Goal: Task Accomplishment & Management: Manage account settings

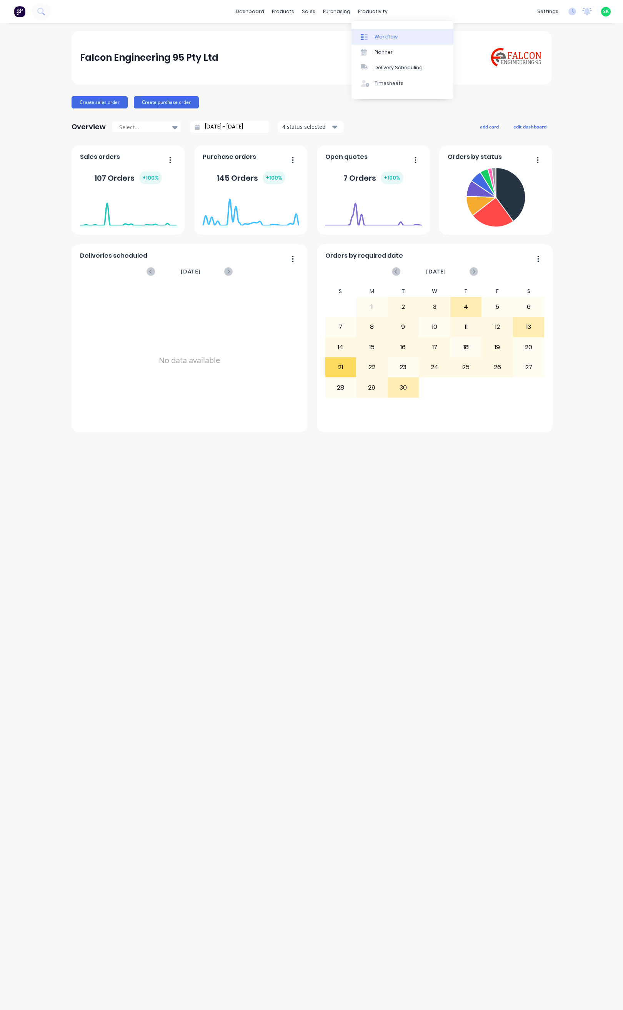
click at [375, 36] on div "Workflow" at bounding box center [386, 36] width 23 height 7
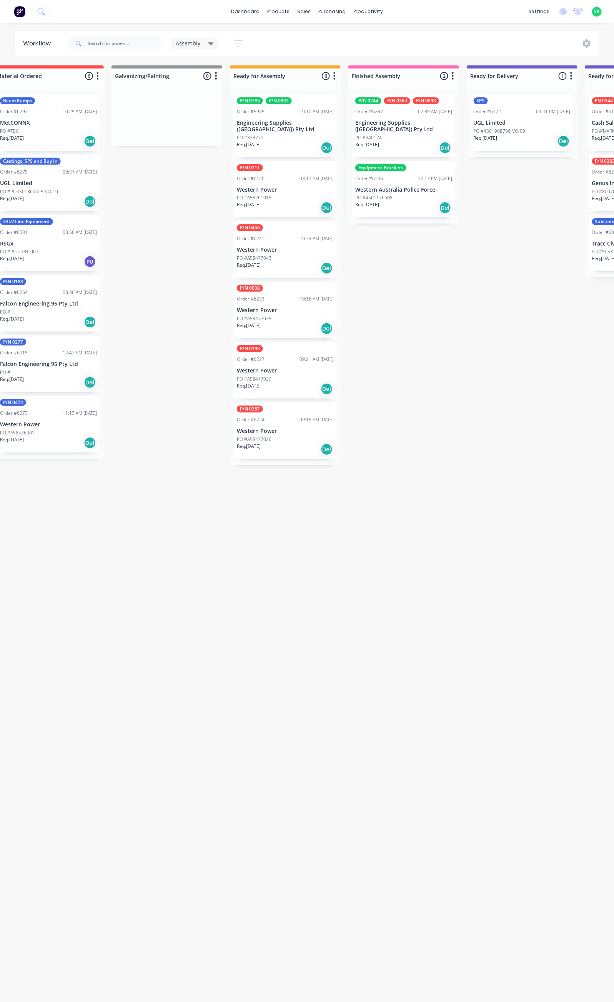
scroll to position [0, 207]
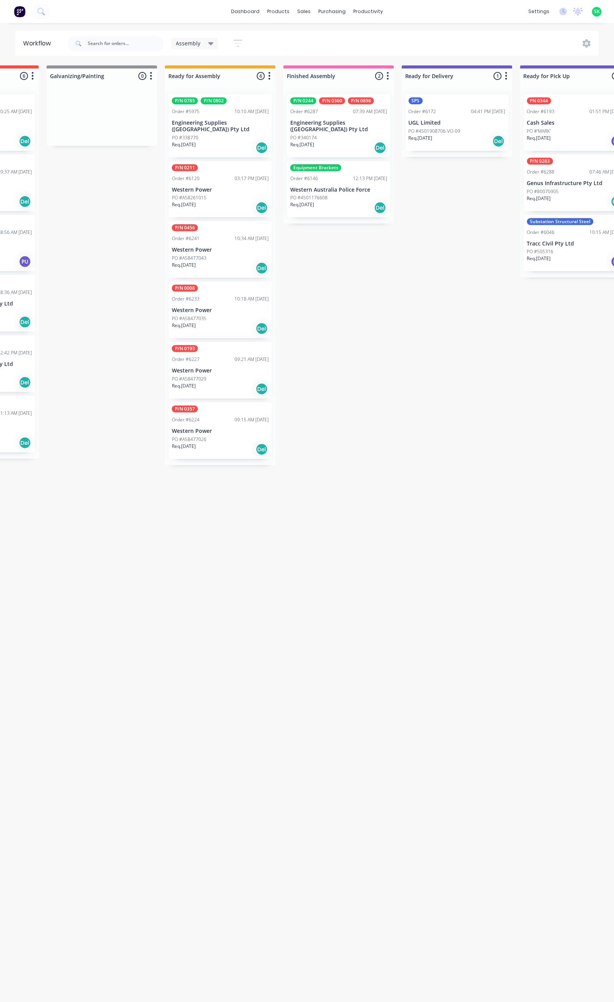
click at [360, 134] on div "PO #340174" at bounding box center [338, 137] width 97 height 7
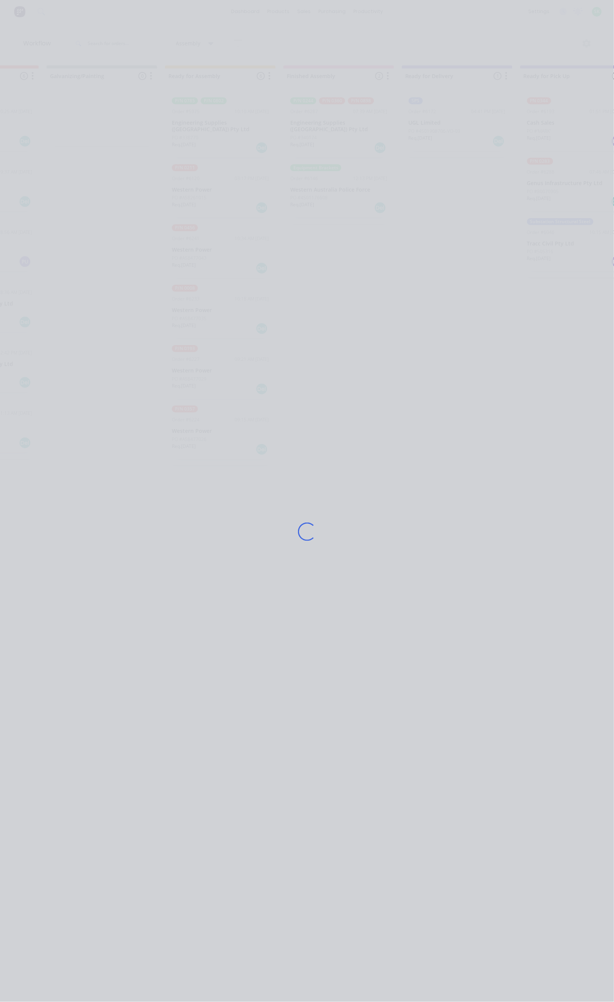
click at [360, 133] on div "Loading..." at bounding box center [307, 532] width 451 height 1002
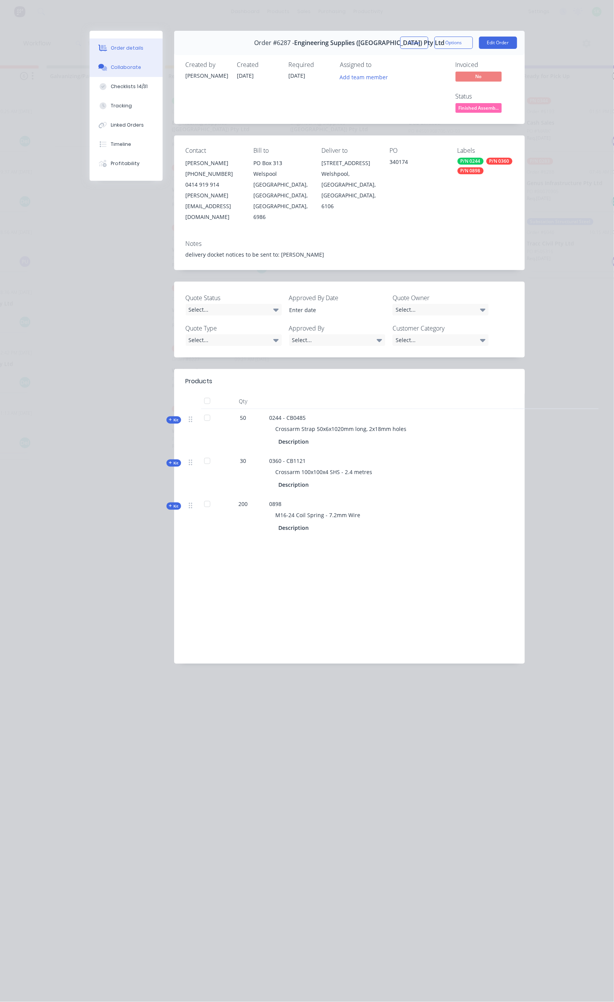
click at [90, 65] on button "Collaborate" at bounding box center [126, 67] width 73 height 19
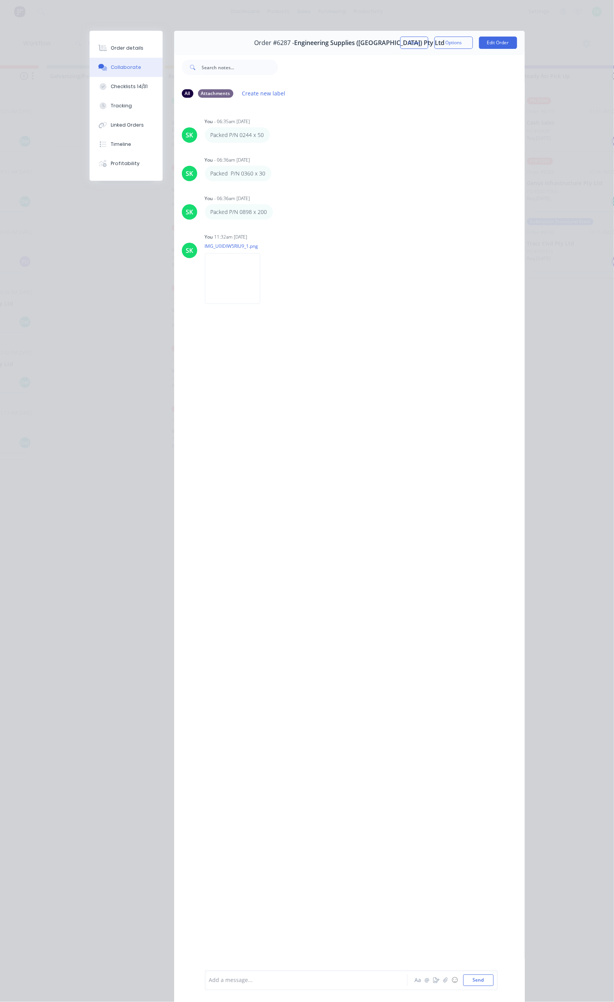
click at [429, 43] on button "Close" at bounding box center [414, 43] width 28 height 12
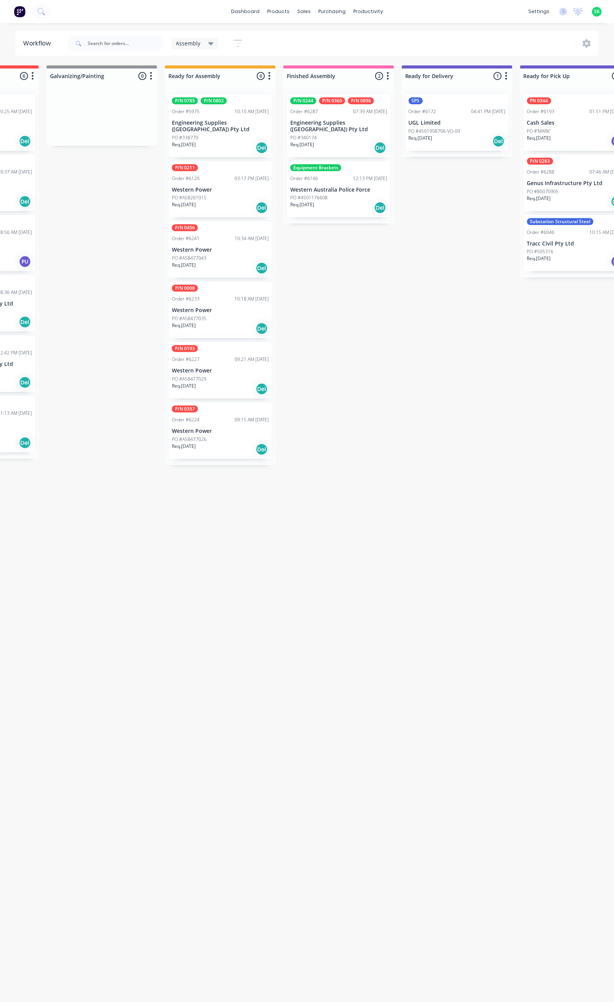
click at [349, 187] on p "Western Australia Police Force" at bounding box center [338, 190] width 97 height 7
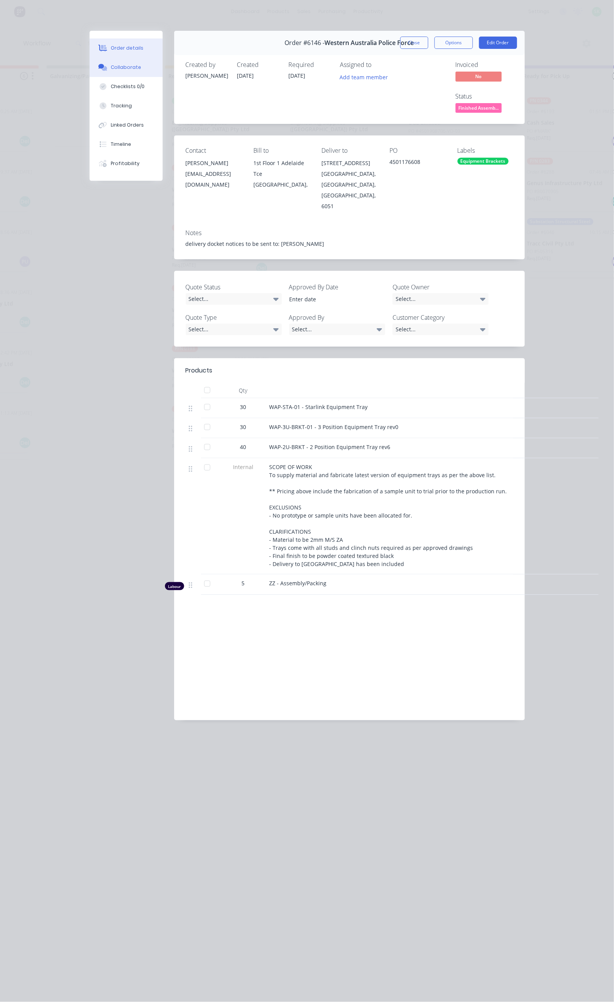
click at [90, 63] on button "Collaborate" at bounding box center [126, 67] width 73 height 19
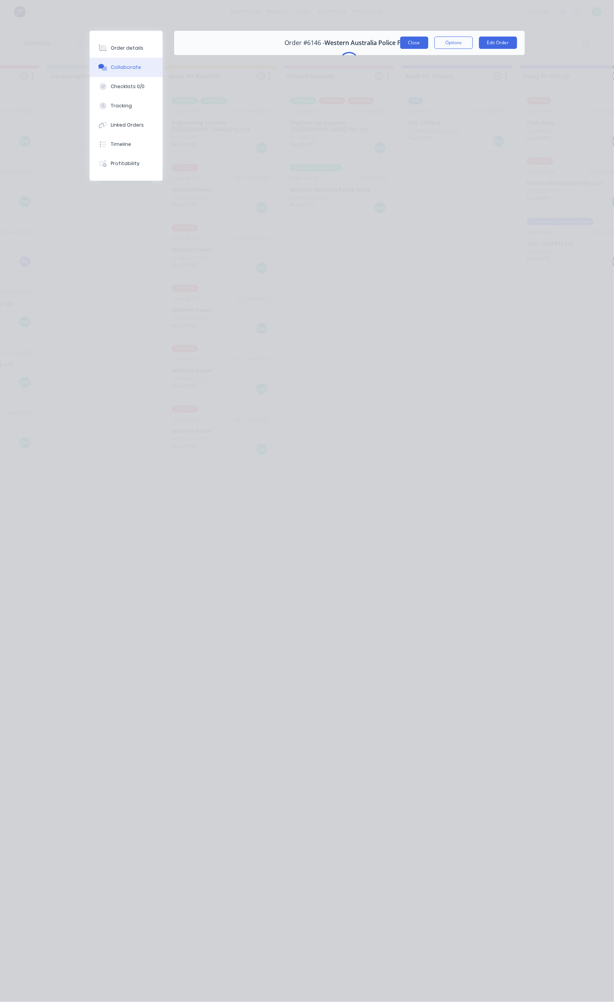
click at [429, 42] on button "Close" at bounding box center [414, 43] width 28 height 12
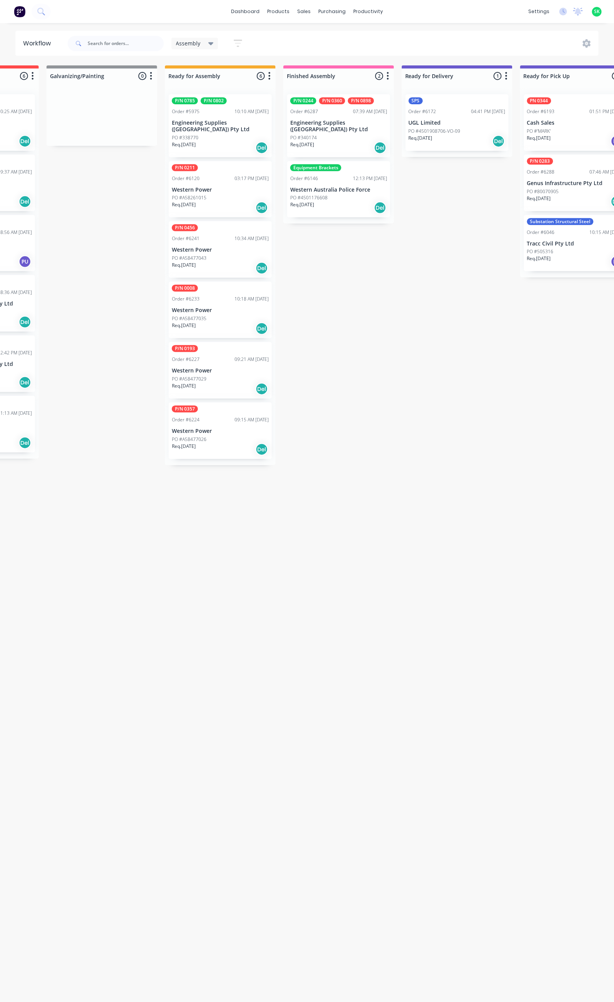
click at [343, 194] on div "PO #4501176608" at bounding box center [338, 197] width 97 height 7
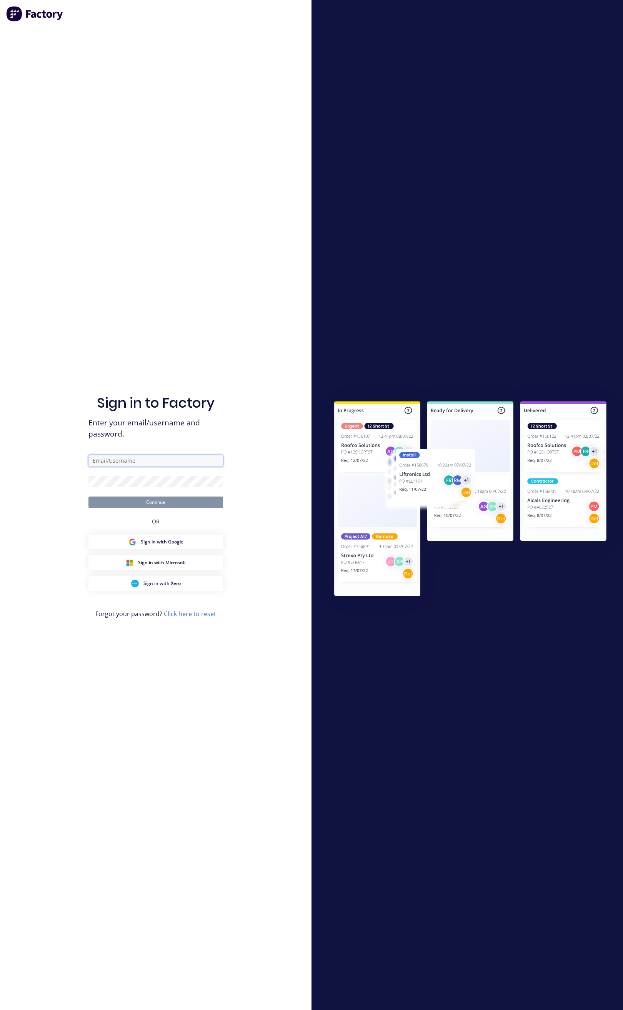
type input "stores@falconeng95.com.au"
click at [147, 501] on button "Continue" at bounding box center [155, 503] width 135 height 12
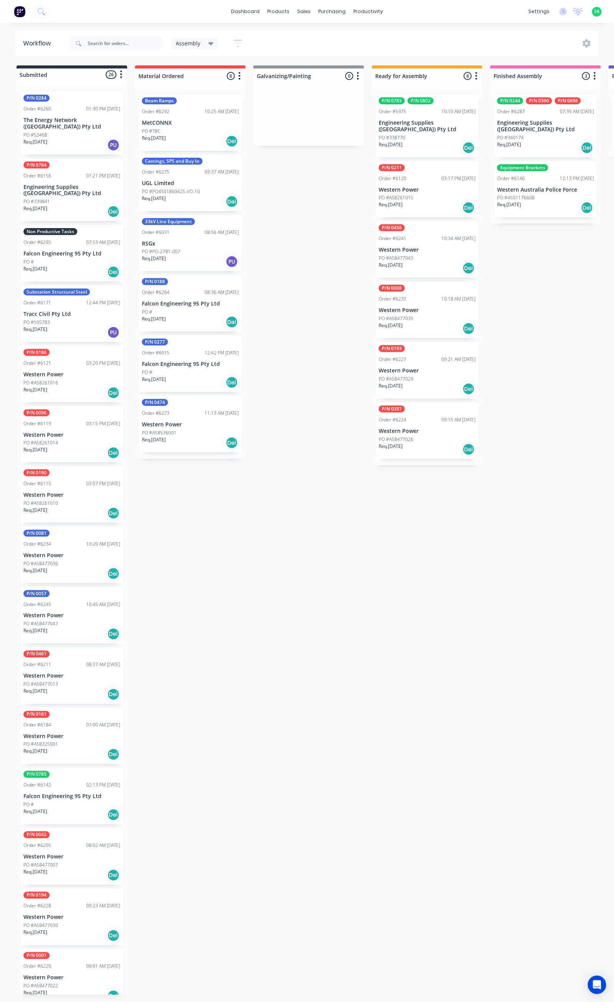
click at [538, 194] on div "PO #4501176608" at bounding box center [545, 197] width 97 height 7
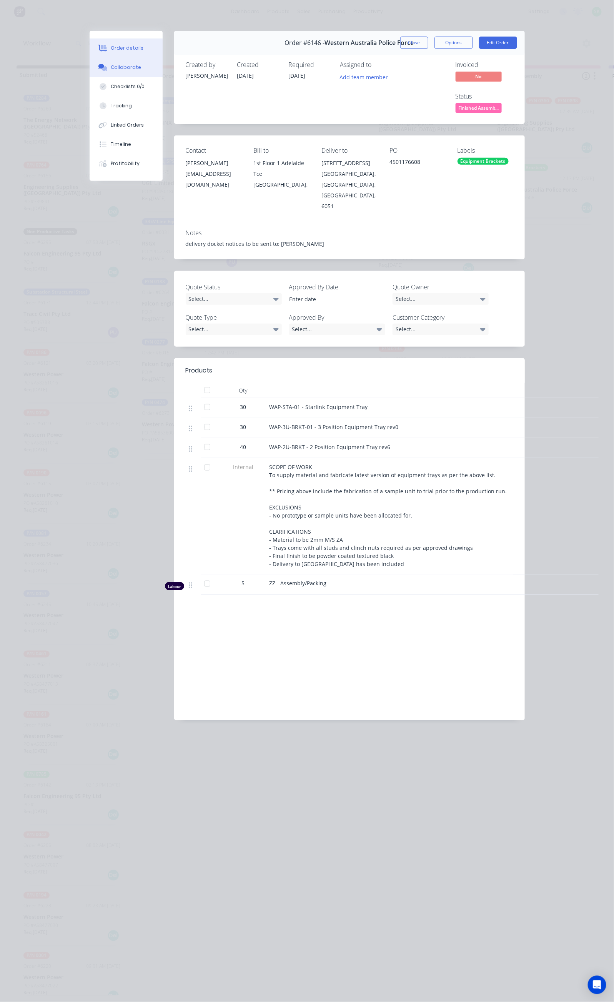
click at [111, 67] on div "Collaborate" at bounding box center [126, 67] width 30 height 7
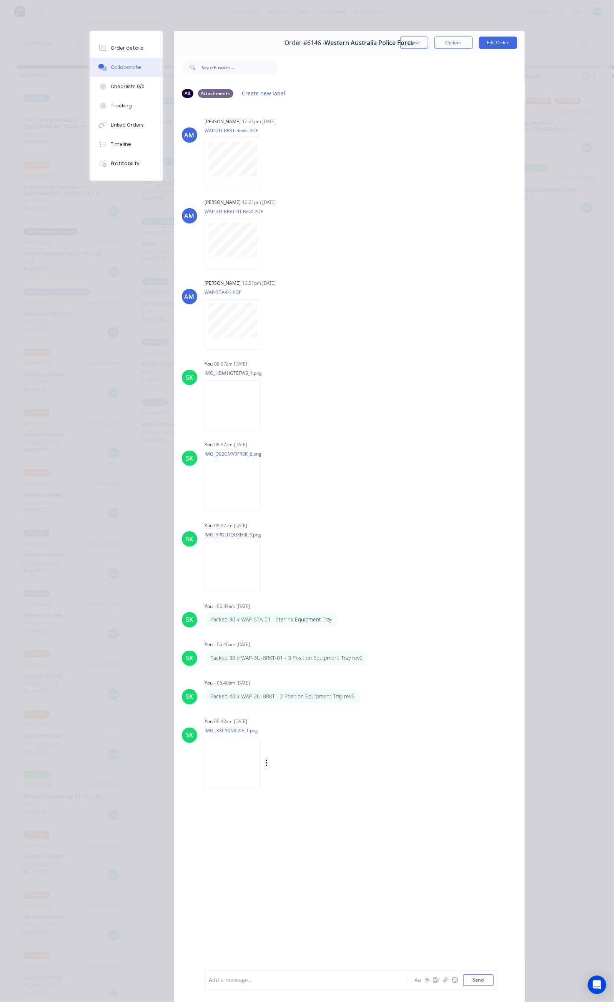
click at [266, 763] on icon "button" at bounding box center [267, 763] width 2 height 7
click at [0, 0] on button "Delete" at bounding box center [0, 0] width 0 height 0
click at [429, 44] on button "Close" at bounding box center [414, 43] width 28 height 12
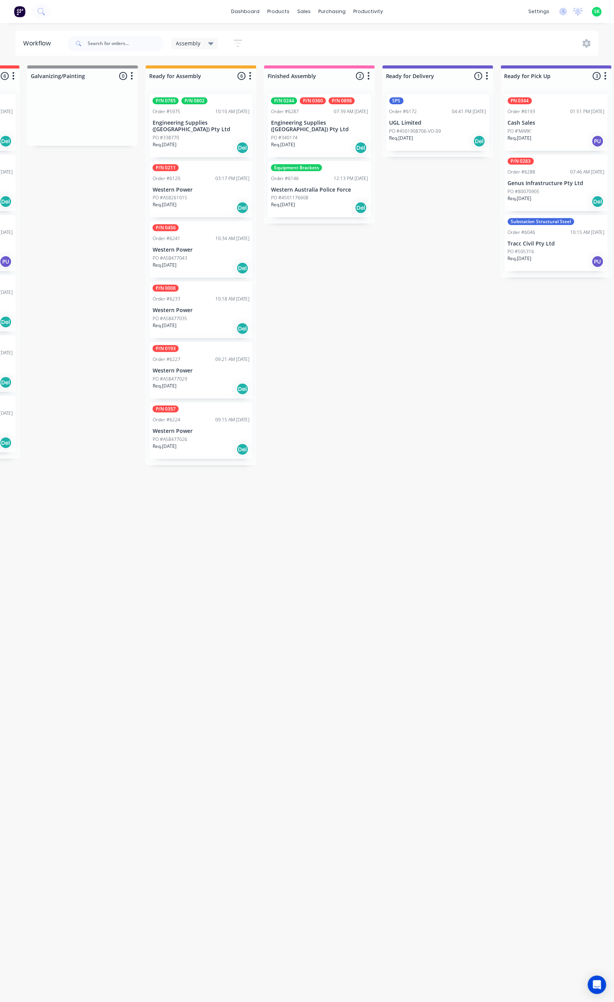
scroll to position [0, 229]
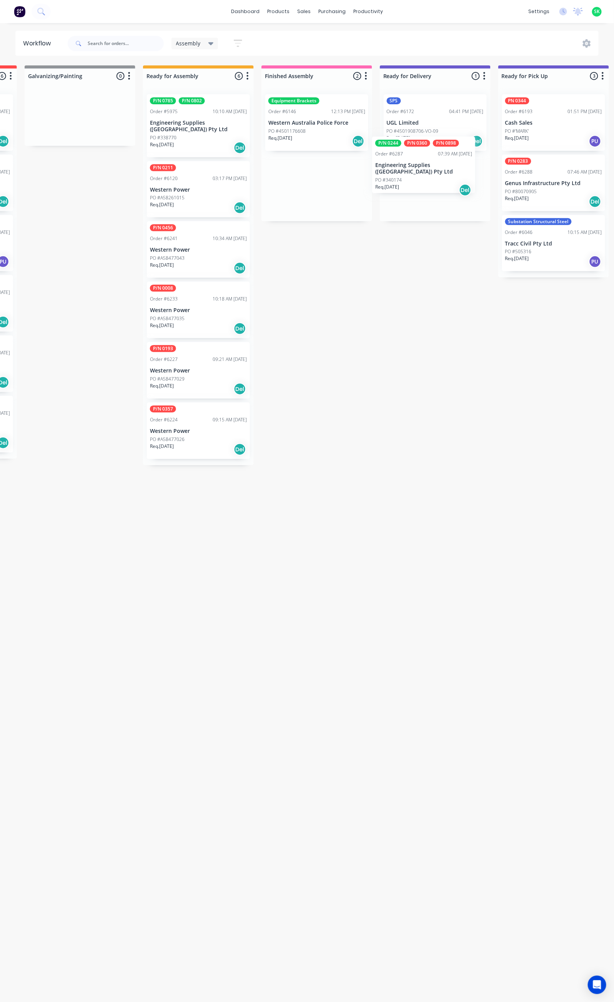
drag, startPoint x: 297, startPoint y: 129, endPoint x: 406, endPoint y: 172, distance: 117.7
click at [406, 172] on div "Submitted 26 Status colour #273444 hex #273444 Save Cancel Summaries Total orde…" at bounding box center [462, 529] width 1395 height 929
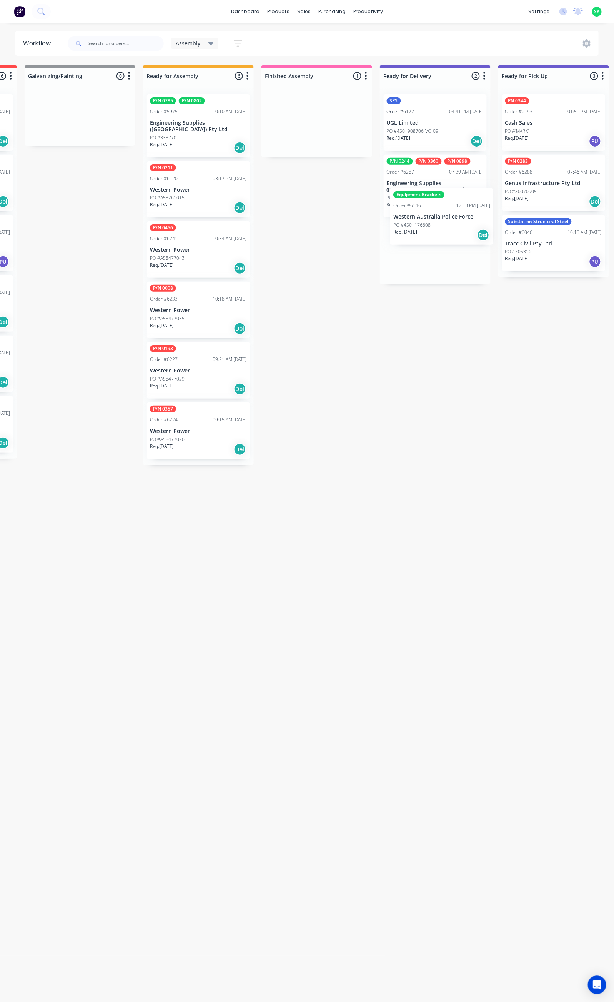
drag, startPoint x: 315, startPoint y: 128, endPoint x: 456, endPoint y: 223, distance: 169.3
click at [456, 223] on div "Submitted 26 Status colour #273444 hex #273444 Save Cancel Summaries Total orde…" at bounding box center [462, 529] width 1395 height 929
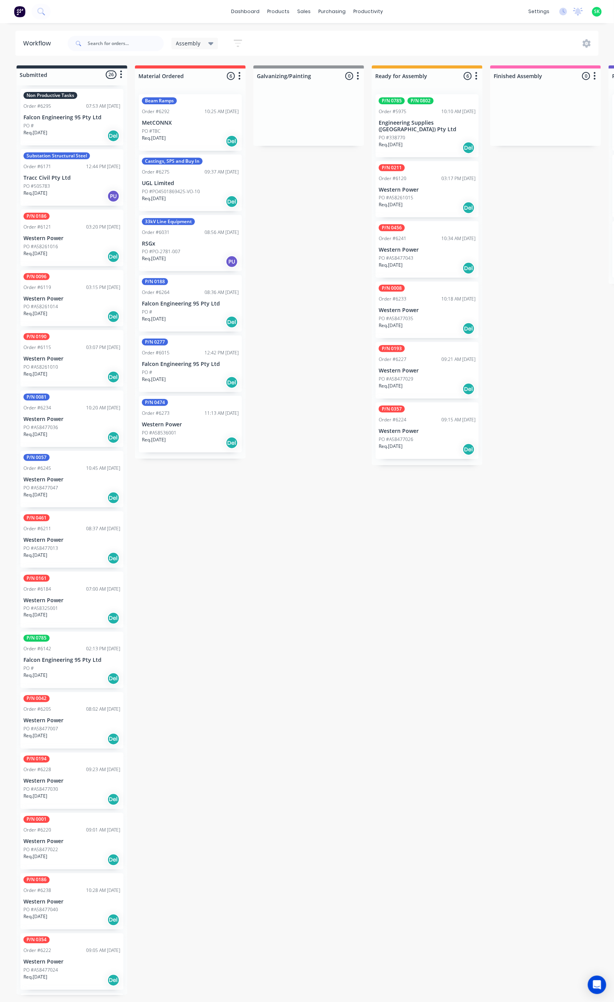
scroll to position [173, 0]
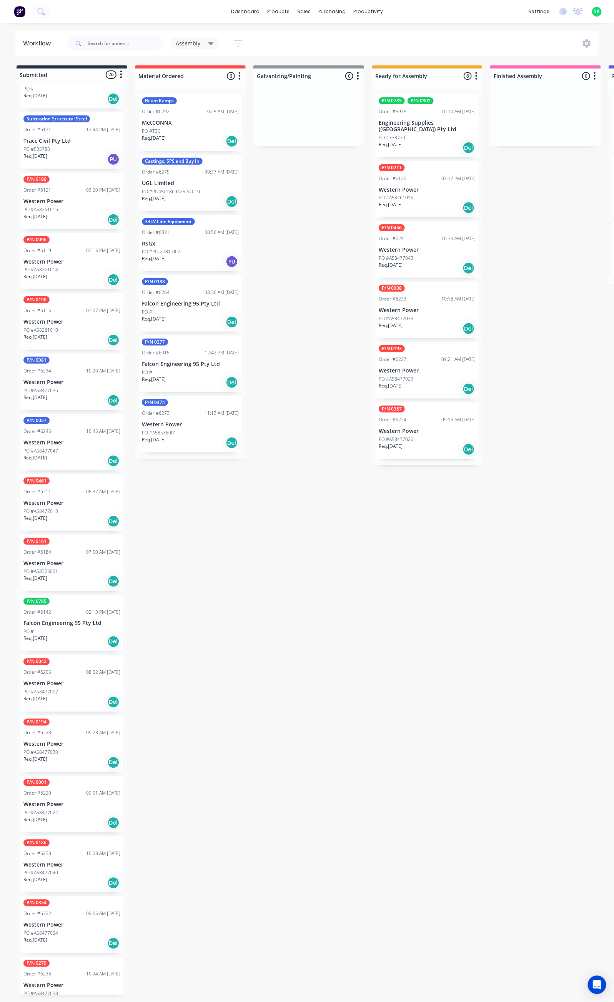
click at [61, 508] on div "PO #A58477013" at bounding box center [71, 511] width 97 height 7
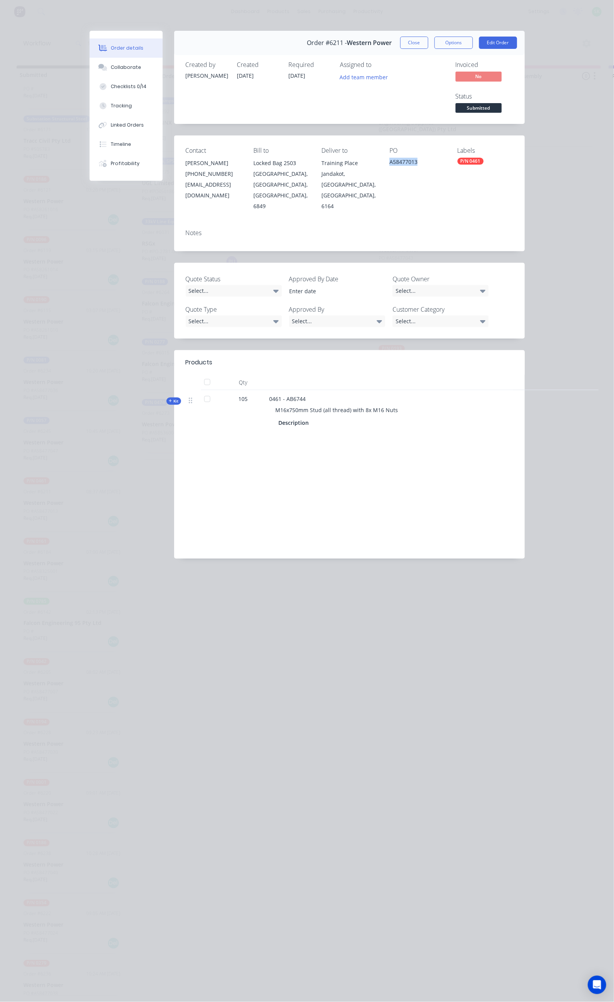
drag, startPoint x: 441, startPoint y: 129, endPoint x: 404, endPoint y: 134, distance: 37.2
click at [405, 158] on div "A58477013" at bounding box center [418, 163] width 56 height 11
copy div "A58477013"
click at [429, 41] on button "Close" at bounding box center [414, 43] width 28 height 12
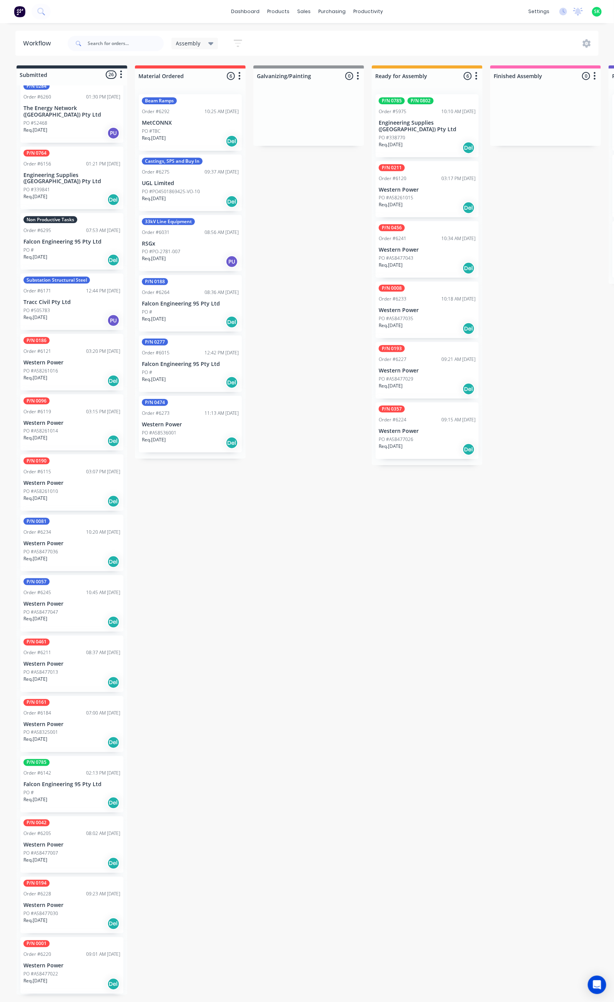
scroll to position [0, 0]
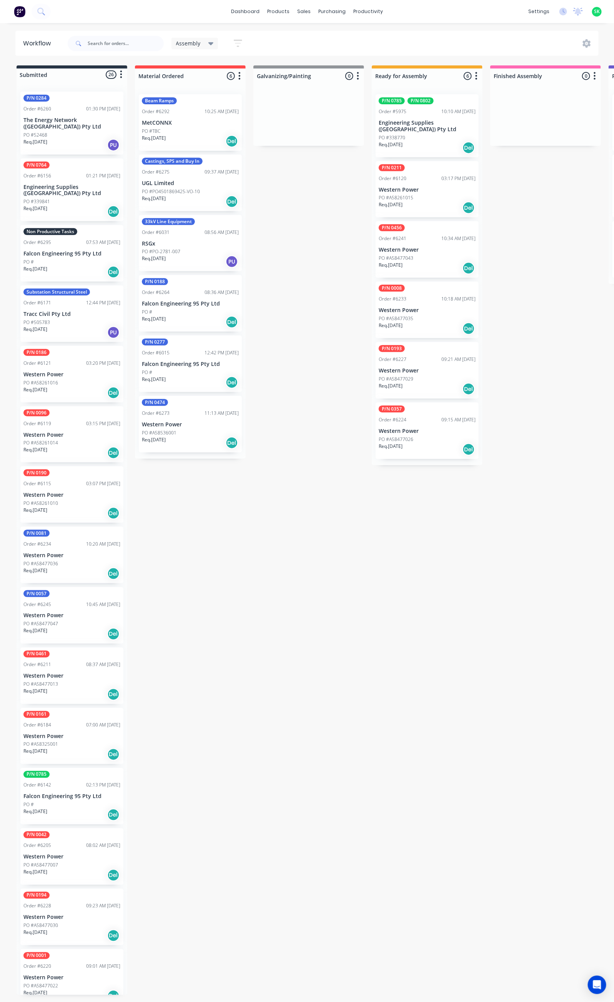
click at [59, 259] on div "PO #" at bounding box center [71, 262] width 97 height 7
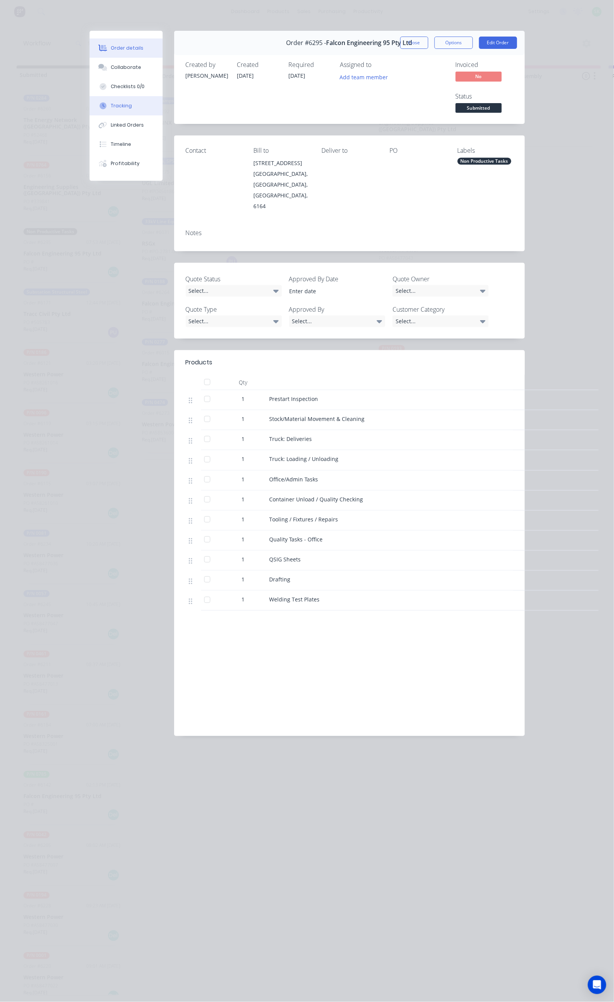
click at [90, 109] on button "Tracking" at bounding box center [126, 105] width 73 height 19
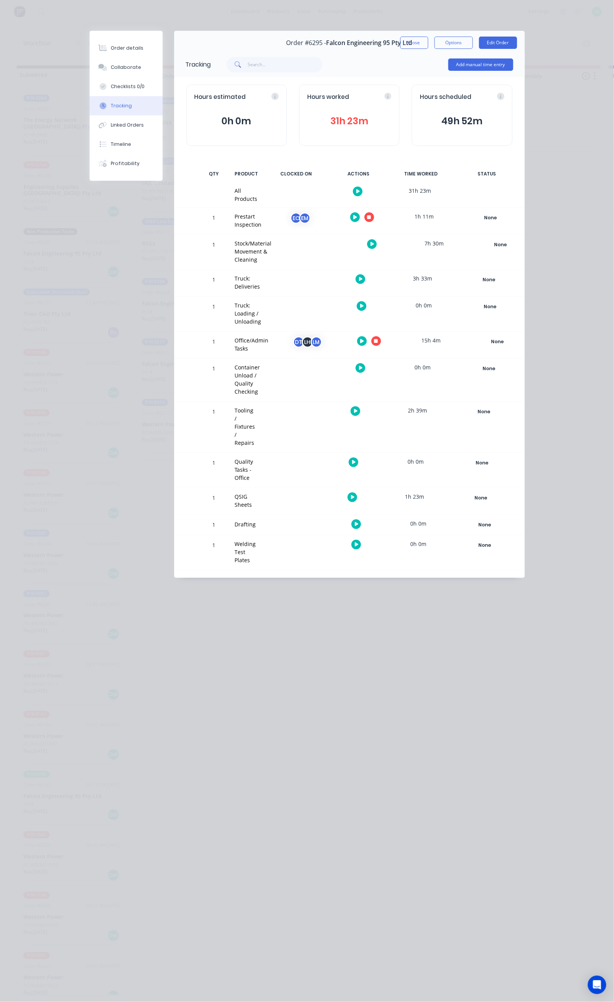
click at [381, 336] on button "button" at bounding box center [377, 341] width 10 height 10
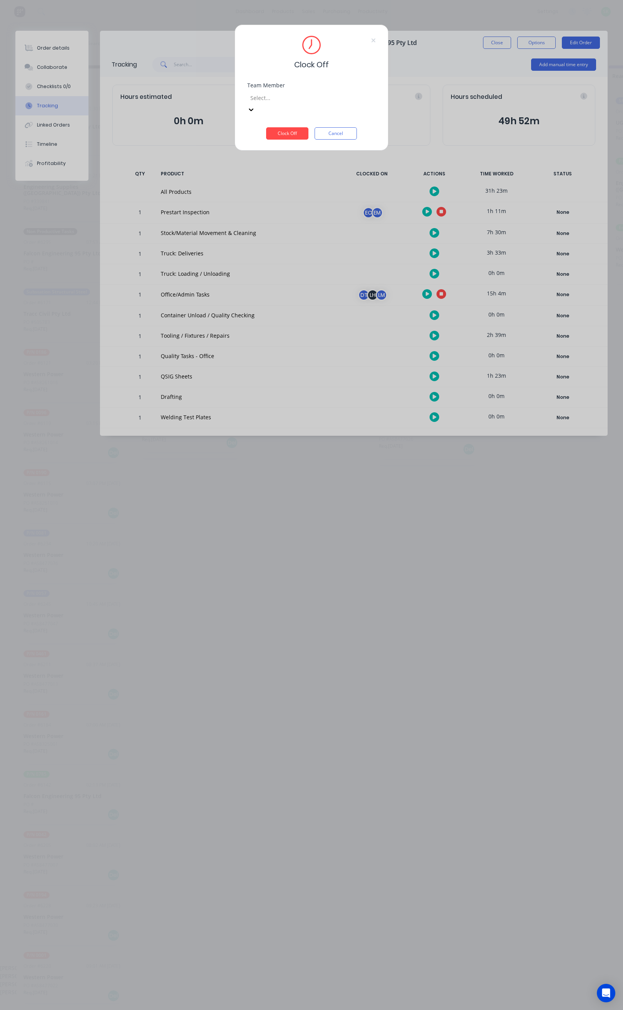
click at [296, 98] on div at bounding box center [305, 98] width 111 height 10
click at [283, 988] on div "[PERSON_NAME]" at bounding box center [307, 992] width 614 height 8
click at [289, 127] on button "Clock Off" at bounding box center [287, 133] width 42 height 12
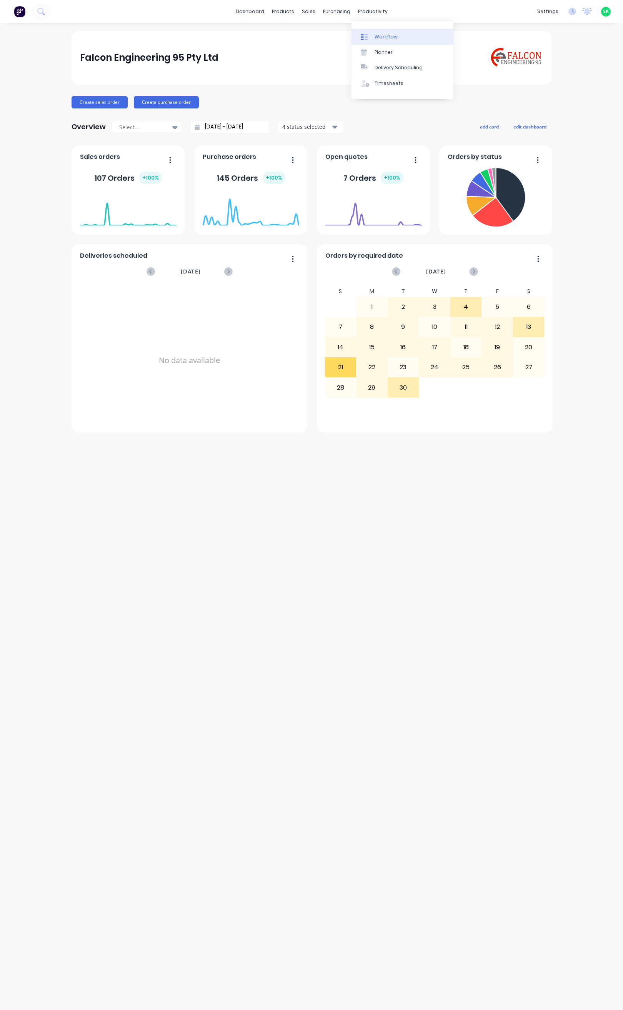
click at [374, 33] on link "Workflow" at bounding box center [403, 36] width 102 height 15
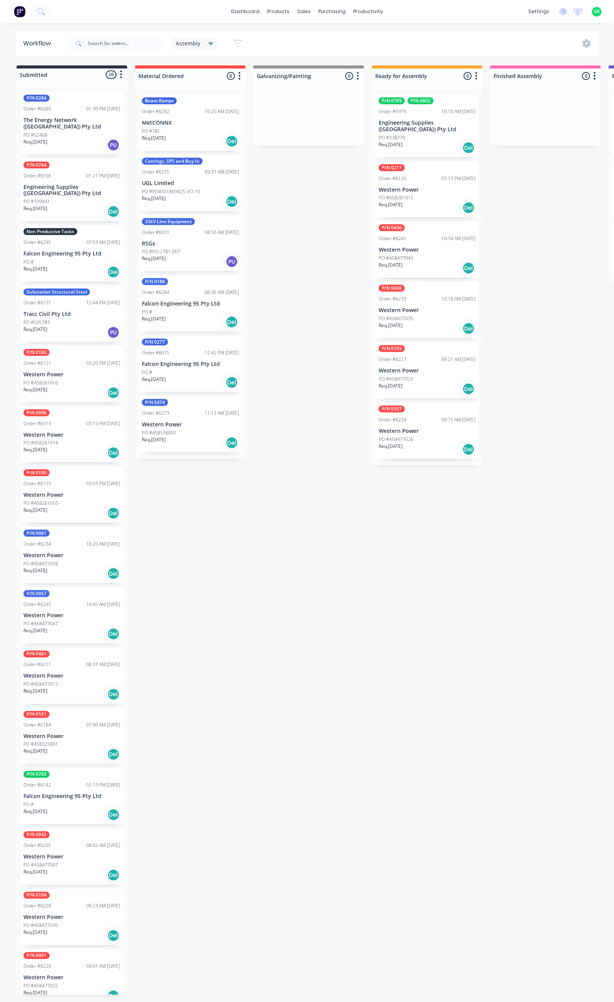
click at [406, 120] on p "Engineering Supplies ([GEOGRAPHIC_DATA]) Pty Ltd" at bounding box center [427, 126] width 97 height 13
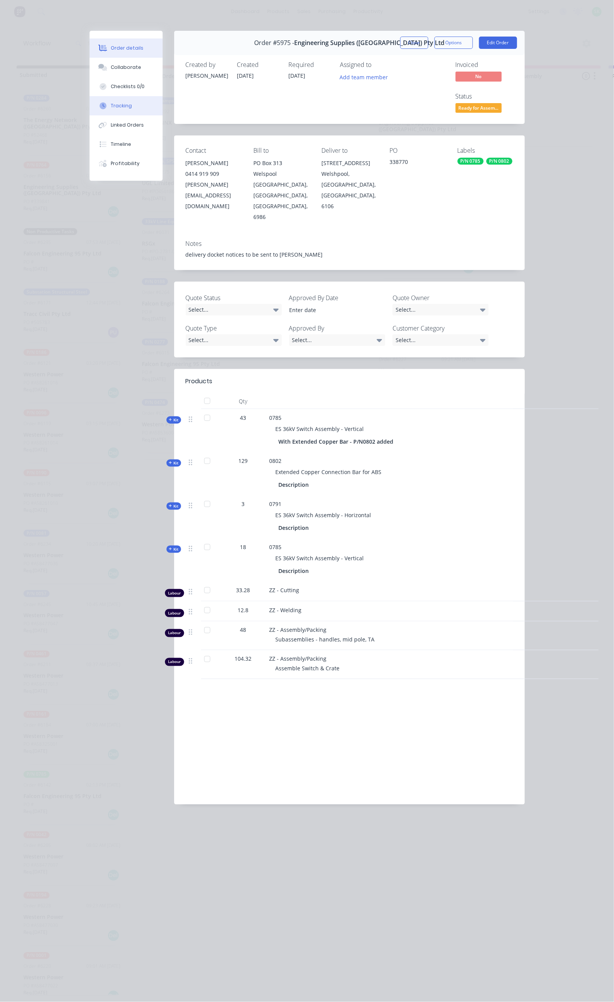
click at [90, 104] on button "Tracking" at bounding box center [126, 105] width 73 height 19
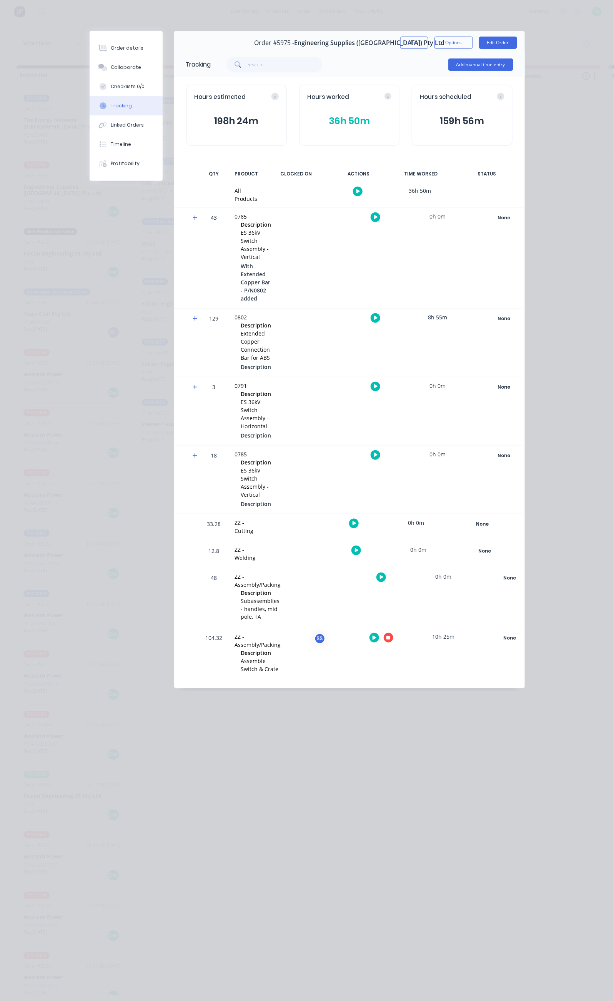
click at [379, 633] on button "button" at bounding box center [375, 638] width 10 height 10
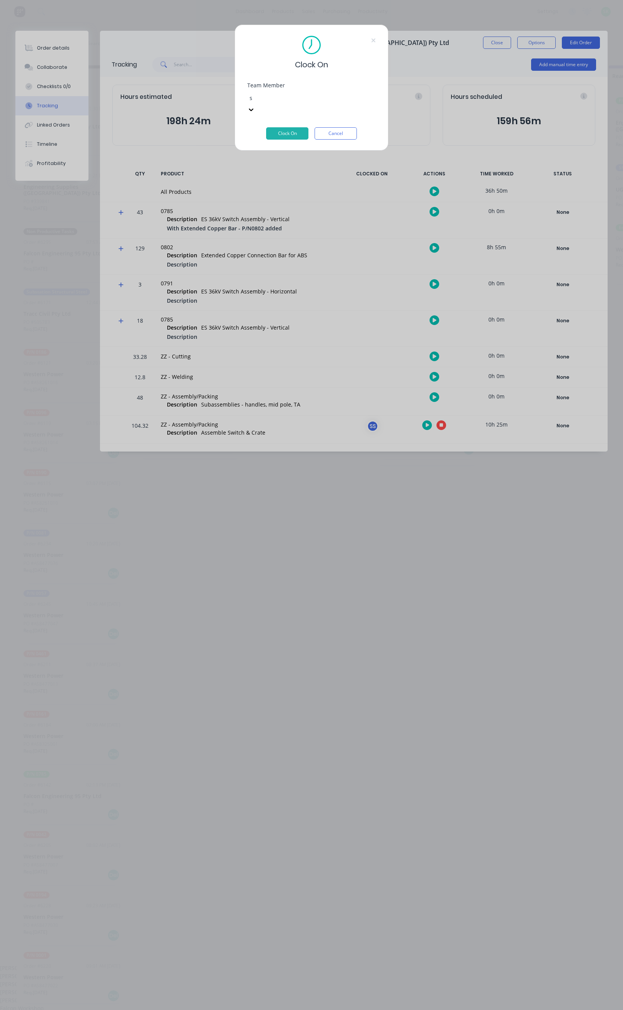
type input "st"
click at [300, 964] on div "[PERSON_NAME]" at bounding box center [307, 968] width 614 height 8
click at [297, 127] on button "Clock On" at bounding box center [287, 133] width 42 height 12
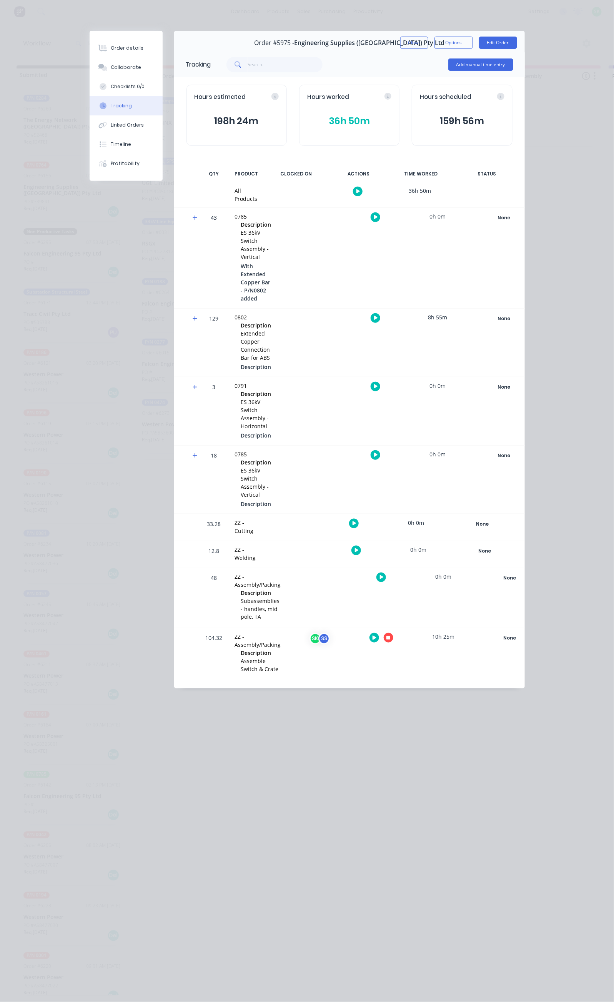
click at [362, 122] on button "36h 50m" at bounding box center [349, 121] width 84 height 15
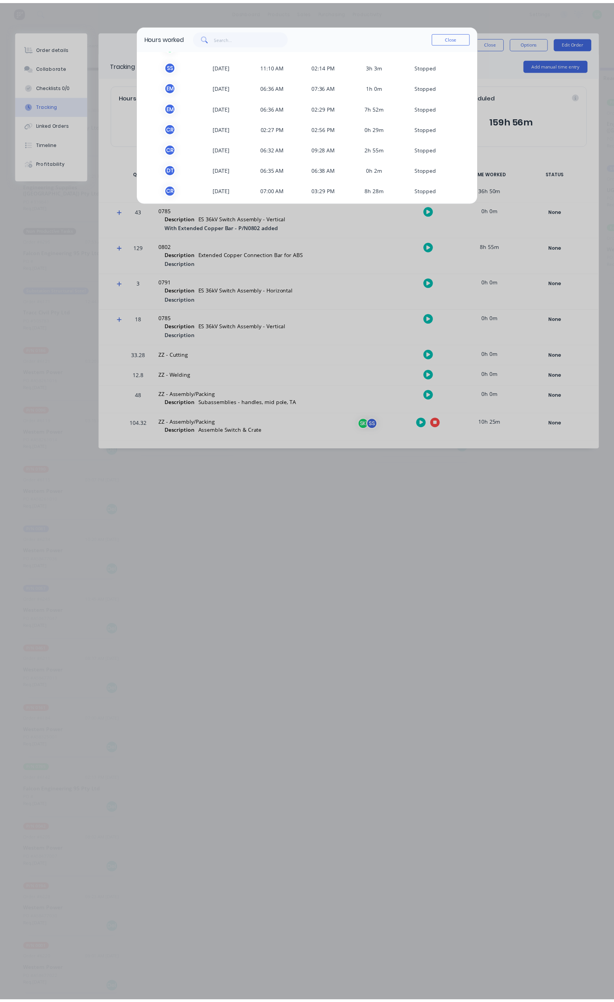
scroll to position [148, 0]
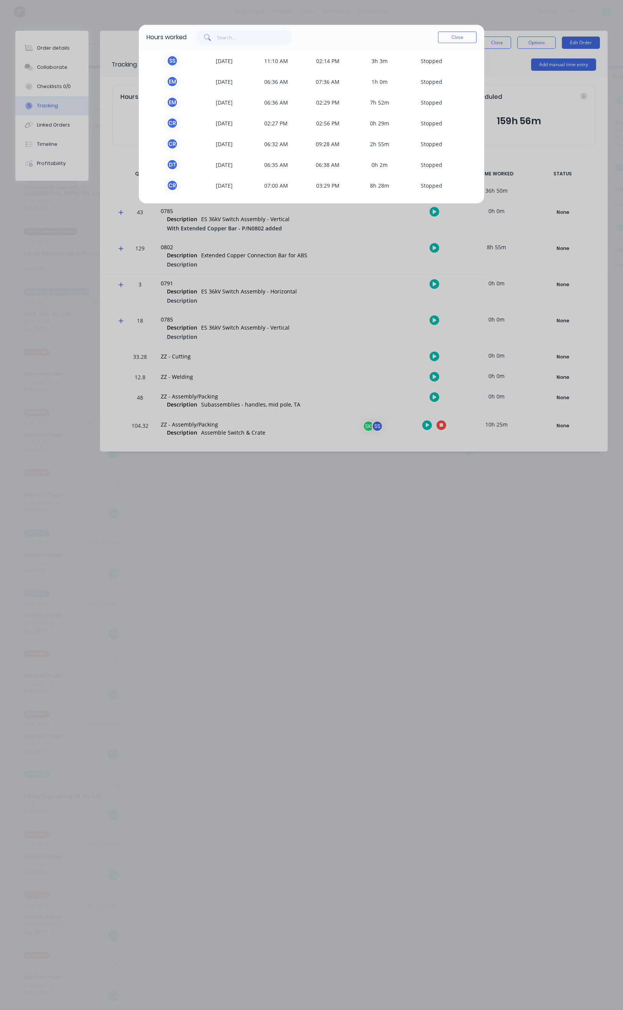
click at [459, 33] on button "Close" at bounding box center [457, 38] width 38 height 12
